Goal: Information Seeking & Learning: Learn about a topic

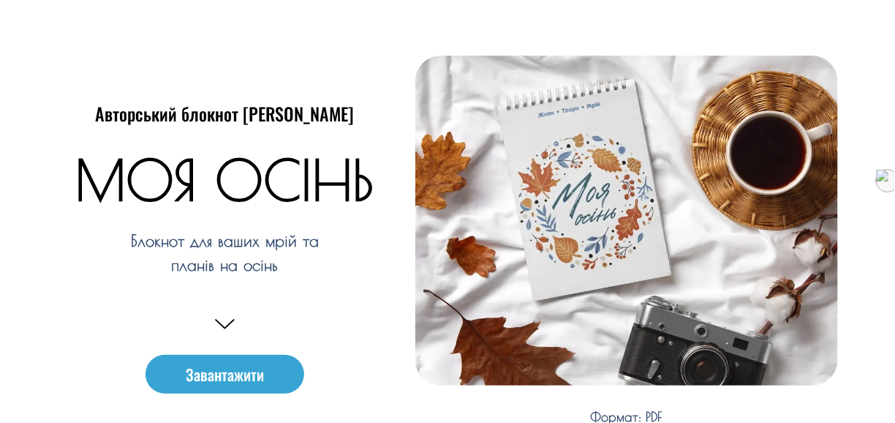
drag, startPoint x: 272, startPoint y: 265, endPoint x: 263, endPoint y: 265, distance: 8.8
click at [263, 265] on p "Блокнот для ваших мрій та планів на осінь" at bounding box center [225, 253] width 237 height 48
drag, startPoint x: 274, startPoint y: 261, endPoint x: 72, endPoint y: 116, distance: 249.0
click at [72, 116] on div "Авторський блокнот Антоніни Шаленної МОЯ ОСІНЬ Блокнот для ваших мрій та планів…" at bounding box center [225, 252] width 360 height 415
drag, startPoint x: 85, startPoint y: 116, endPoint x: 369, endPoint y: 124, distance: 284.6
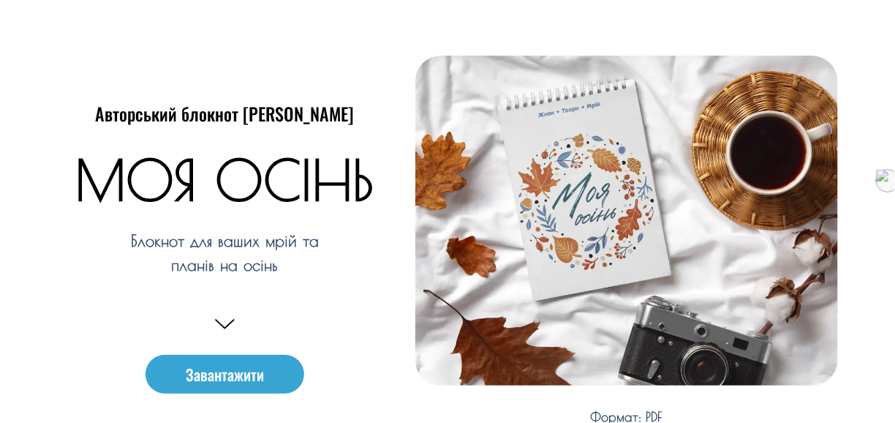
click at [366, 134] on div "Авторський блокнот Антоніни Шаленної" at bounding box center [225, 121] width 338 height 36
drag, startPoint x: 361, startPoint y: 113, endPoint x: 64, endPoint y: 75, distance: 300.0
click at [70, 97] on div "Авторський блокнот Антоніни Шаленної МОЯ ОСІНЬ Блокнот для ваших мрій та планів…" at bounding box center [225, 252] width 360 height 415
drag, startPoint x: 251, startPoint y: 263, endPoint x: 107, endPoint y: 239, distance: 145.3
click at [108, 240] on p "Блокнот для ваших мрій та планів на осінь" at bounding box center [225, 253] width 237 height 48
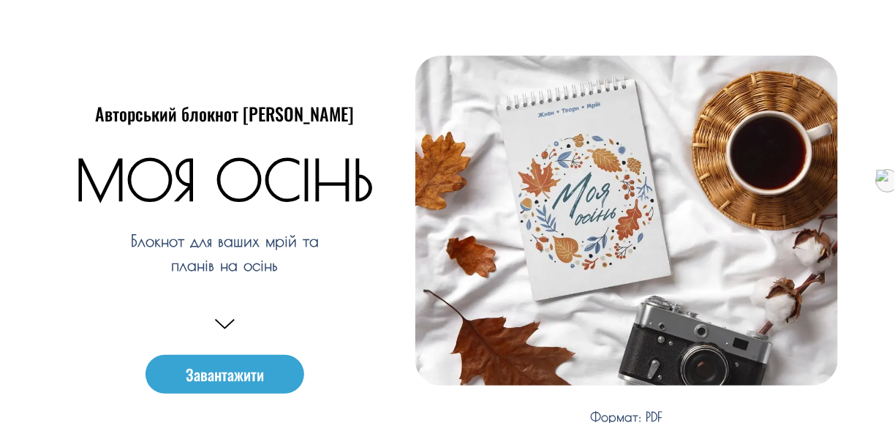
drag, startPoint x: 98, startPoint y: 114, endPoint x: 336, endPoint y: 119, distance: 238.4
click at [336, 119] on h3 "Авторський блокнот Антоніни Шаленної" at bounding box center [225, 113] width 338 height 21
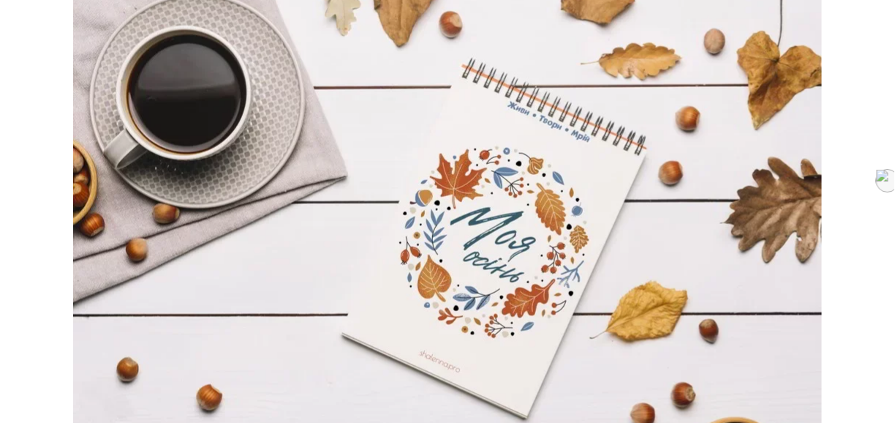
scroll to position [4325, 0]
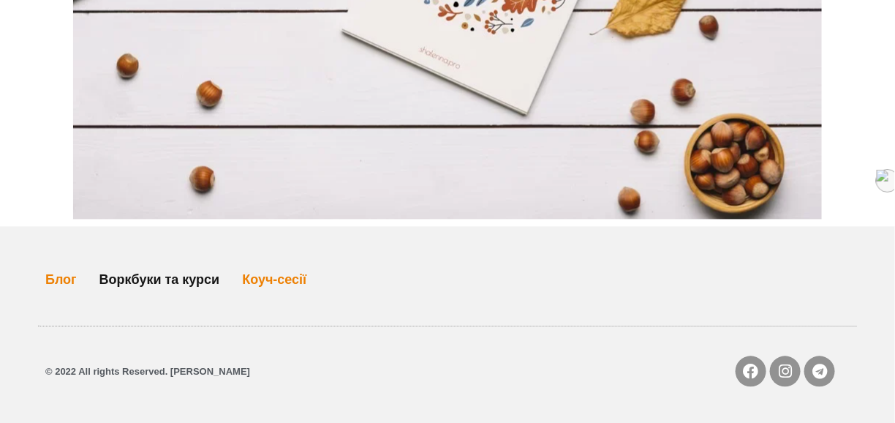
click at [146, 277] on link "Воркбуки та курси" at bounding box center [159, 280] width 121 height 34
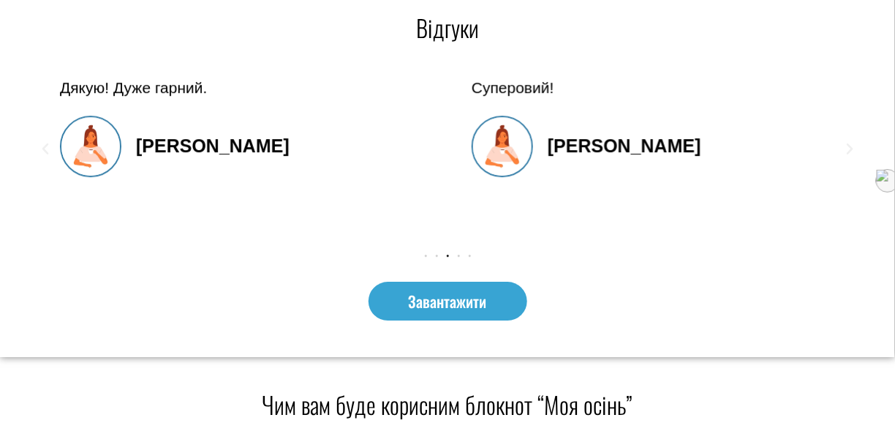
scroll to position [1316, 0]
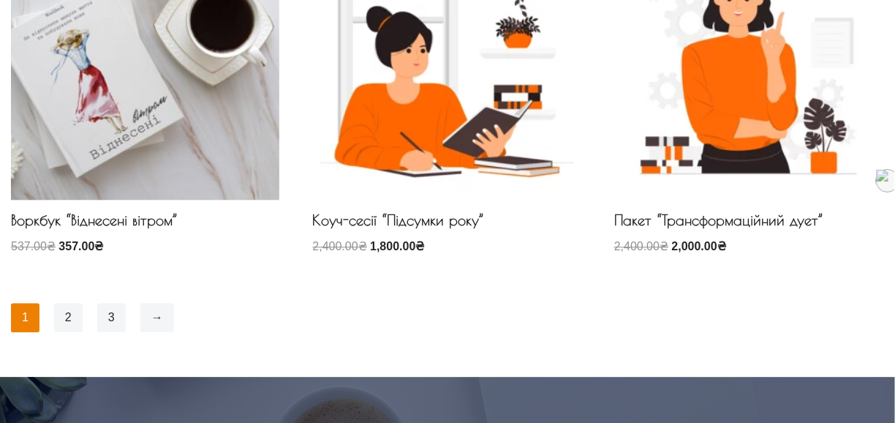
scroll to position [1097, 0]
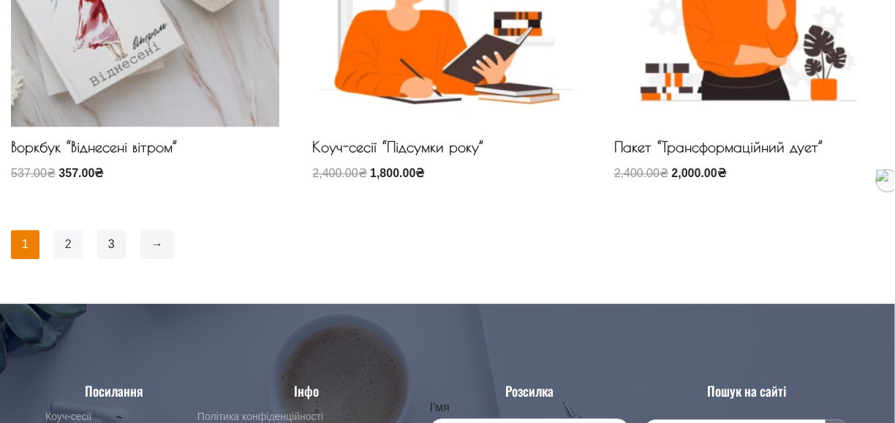
click at [67, 242] on link "2" at bounding box center [68, 244] width 29 height 29
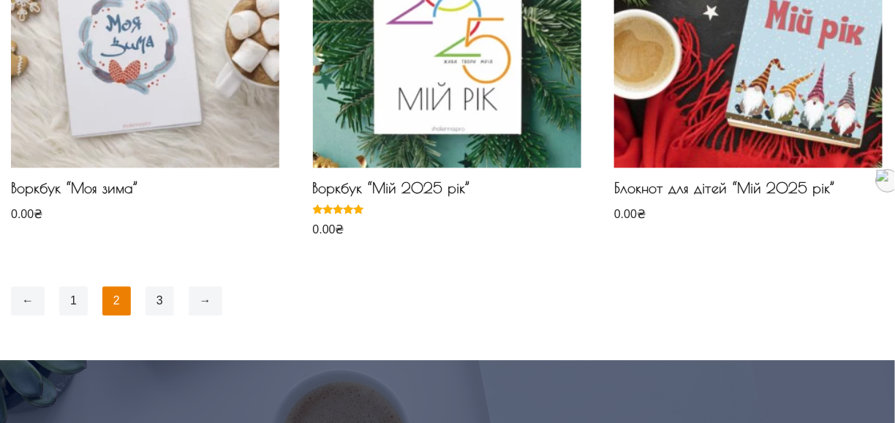
scroll to position [1097, 0]
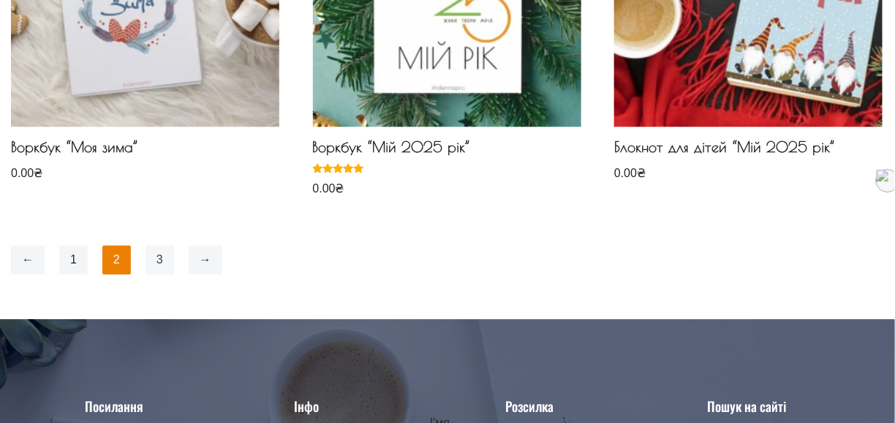
click at [155, 265] on link "3" at bounding box center [160, 259] width 29 height 29
